Goal: Task Accomplishment & Management: Complete application form

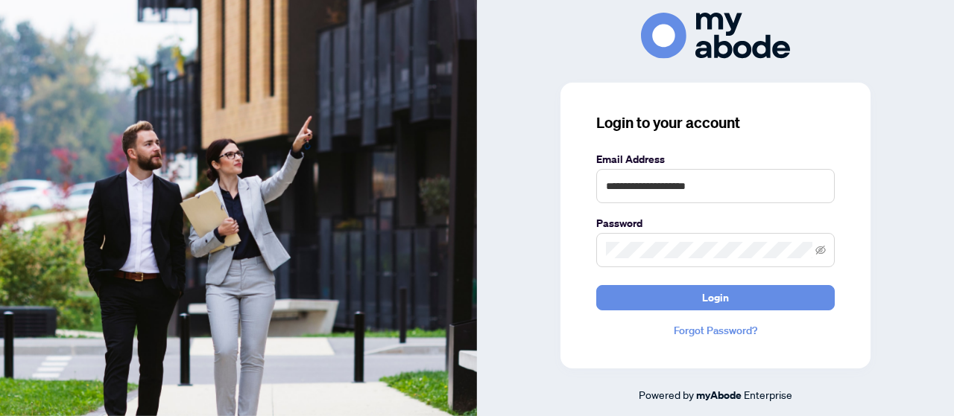
type input "**********"
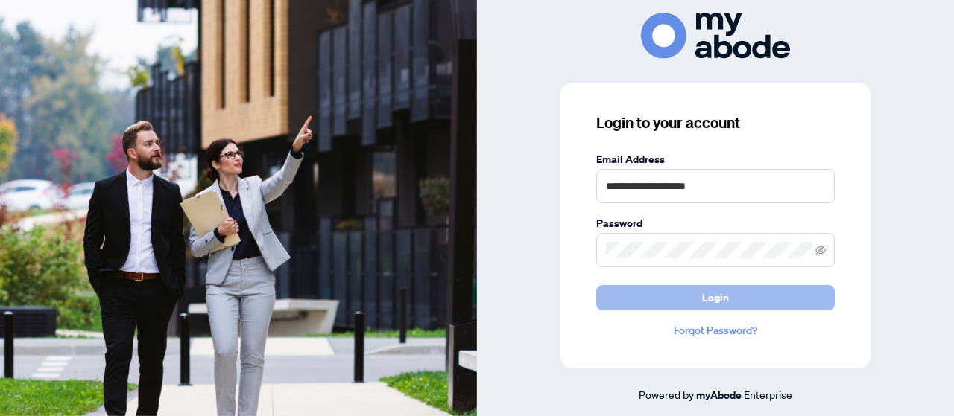
click at [713, 295] on span "Login" at bounding box center [715, 298] width 27 height 24
click at [682, 296] on button "Login" at bounding box center [715, 297] width 238 height 25
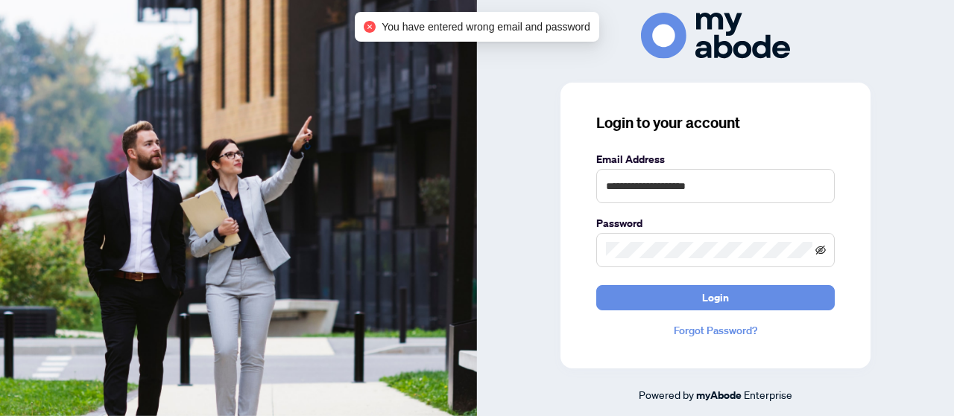
click at [819, 250] on icon "eye-invisible" at bounding box center [820, 250] width 10 height 10
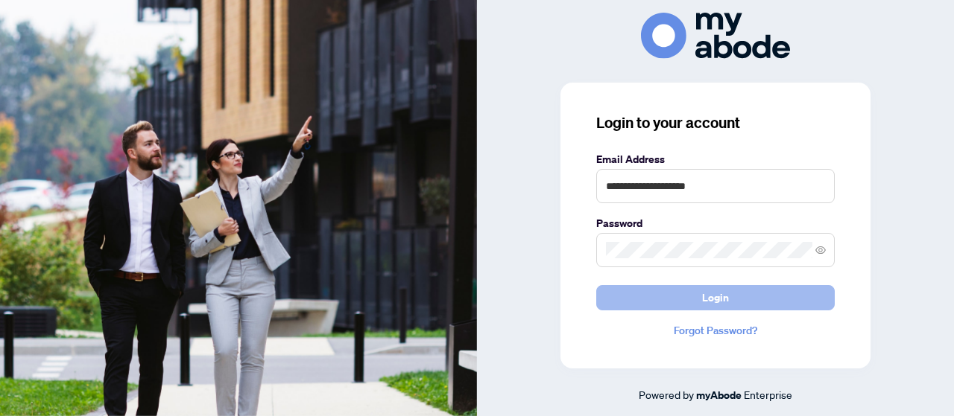
click at [723, 301] on span "Login" at bounding box center [715, 298] width 27 height 24
click at [708, 288] on span "Login" at bounding box center [715, 298] width 27 height 24
click at [706, 293] on span "Login" at bounding box center [715, 298] width 27 height 24
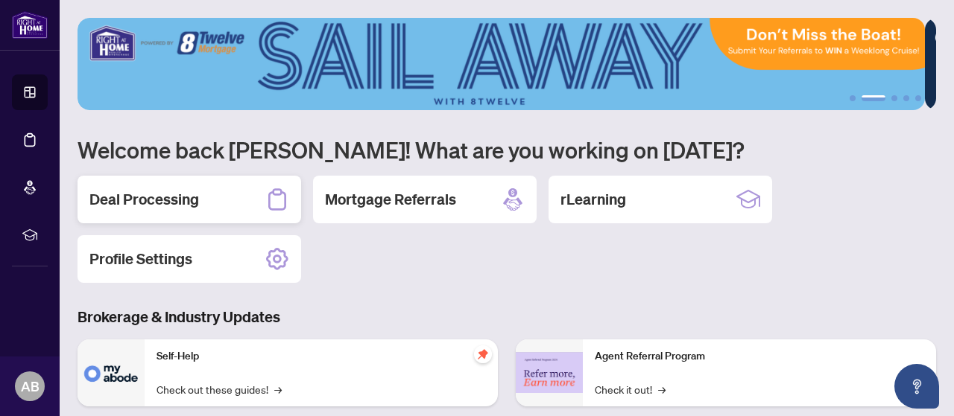
click at [149, 201] on h2 "Deal Processing" at bounding box center [144, 199] width 110 height 21
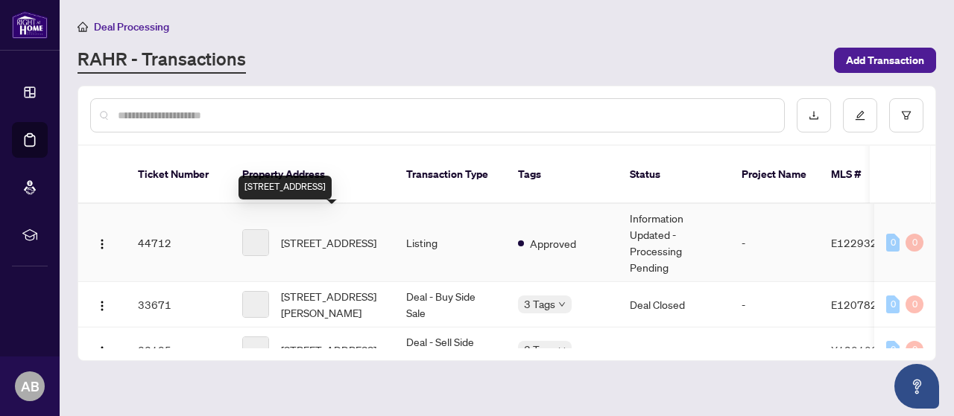
click at [300, 235] on span "174 Overbank Dr, Oshawa, Ontario L1J 7Y5, Canada" at bounding box center [328, 243] width 95 height 16
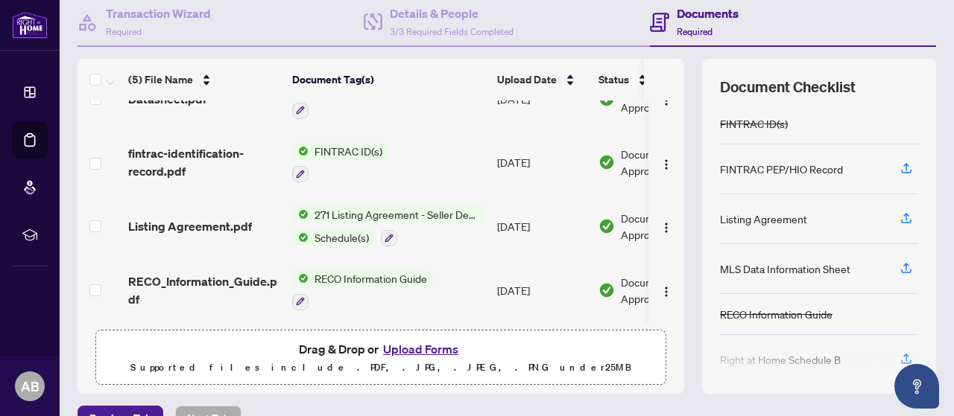
scroll to position [227, 0]
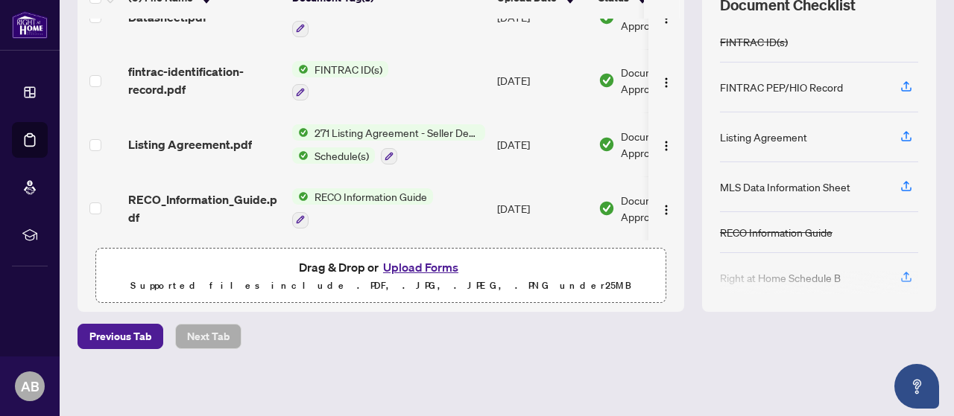
click at [441, 264] on button "Upload Forms" at bounding box center [420, 267] width 84 height 19
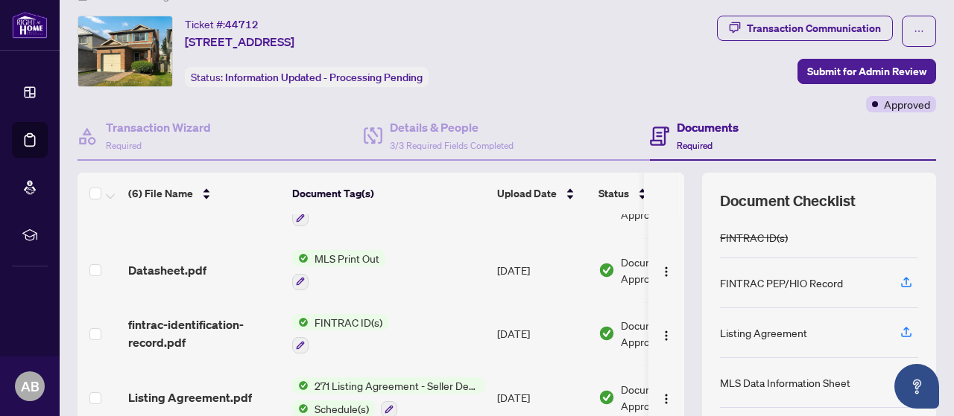
scroll to position [4, 0]
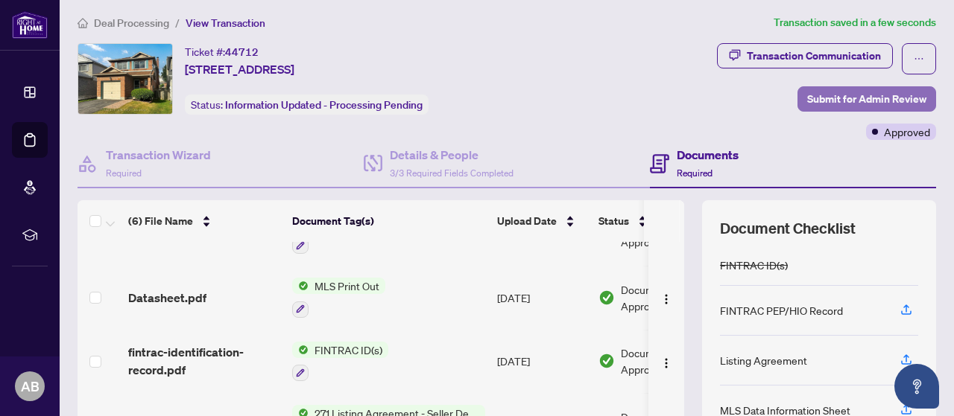
click at [863, 96] on span "Submit for Admin Review" at bounding box center [866, 99] width 119 height 24
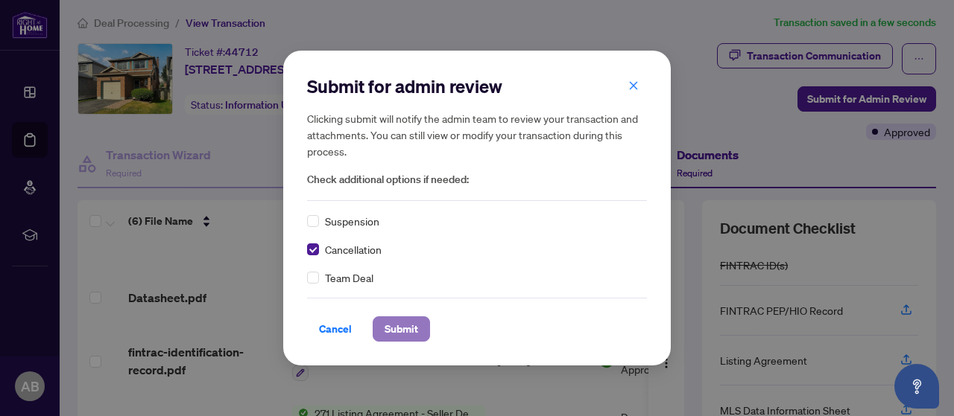
click at [390, 326] on span "Submit" at bounding box center [401, 329] width 34 height 24
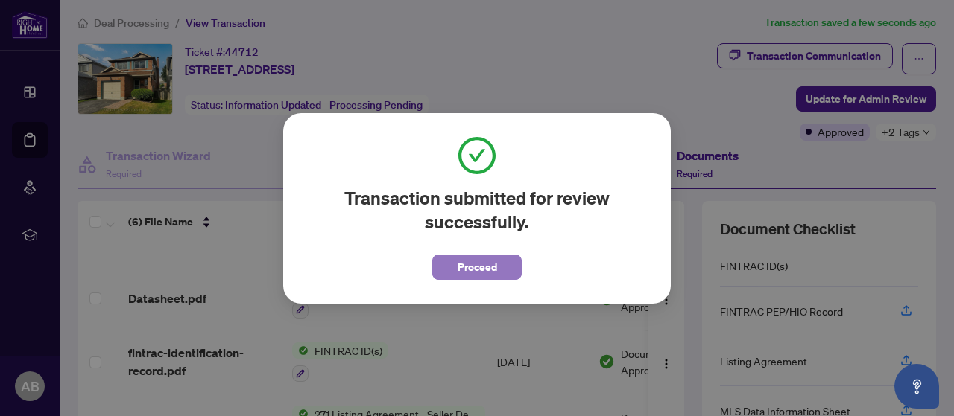
click at [487, 267] on span "Proceed" at bounding box center [476, 268] width 39 height 24
